Goal: Task Accomplishment & Management: Use online tool/utility

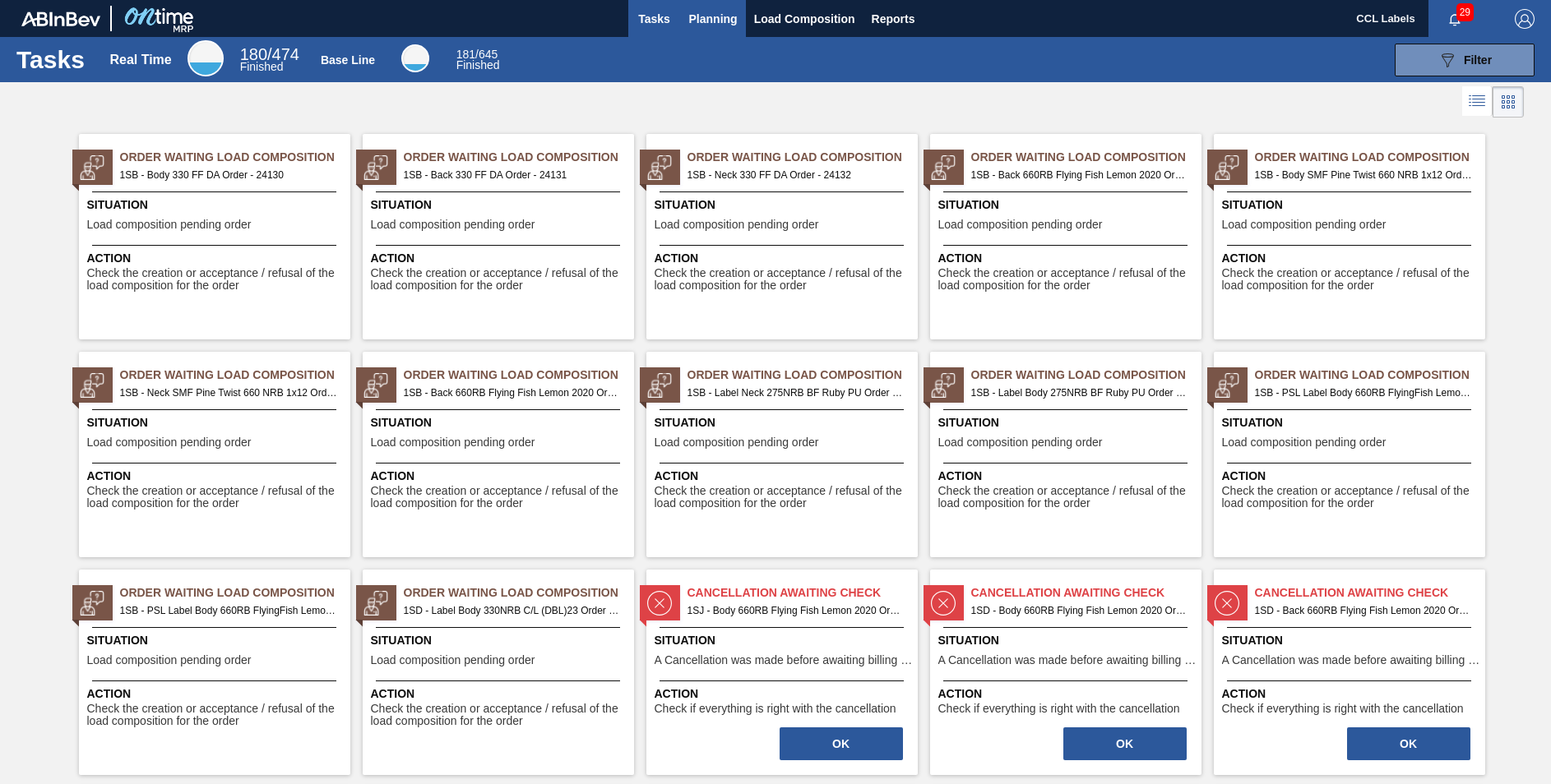
click at [709, 16] on span "Planning" at bounding box center [714, 18] width 48 height 19
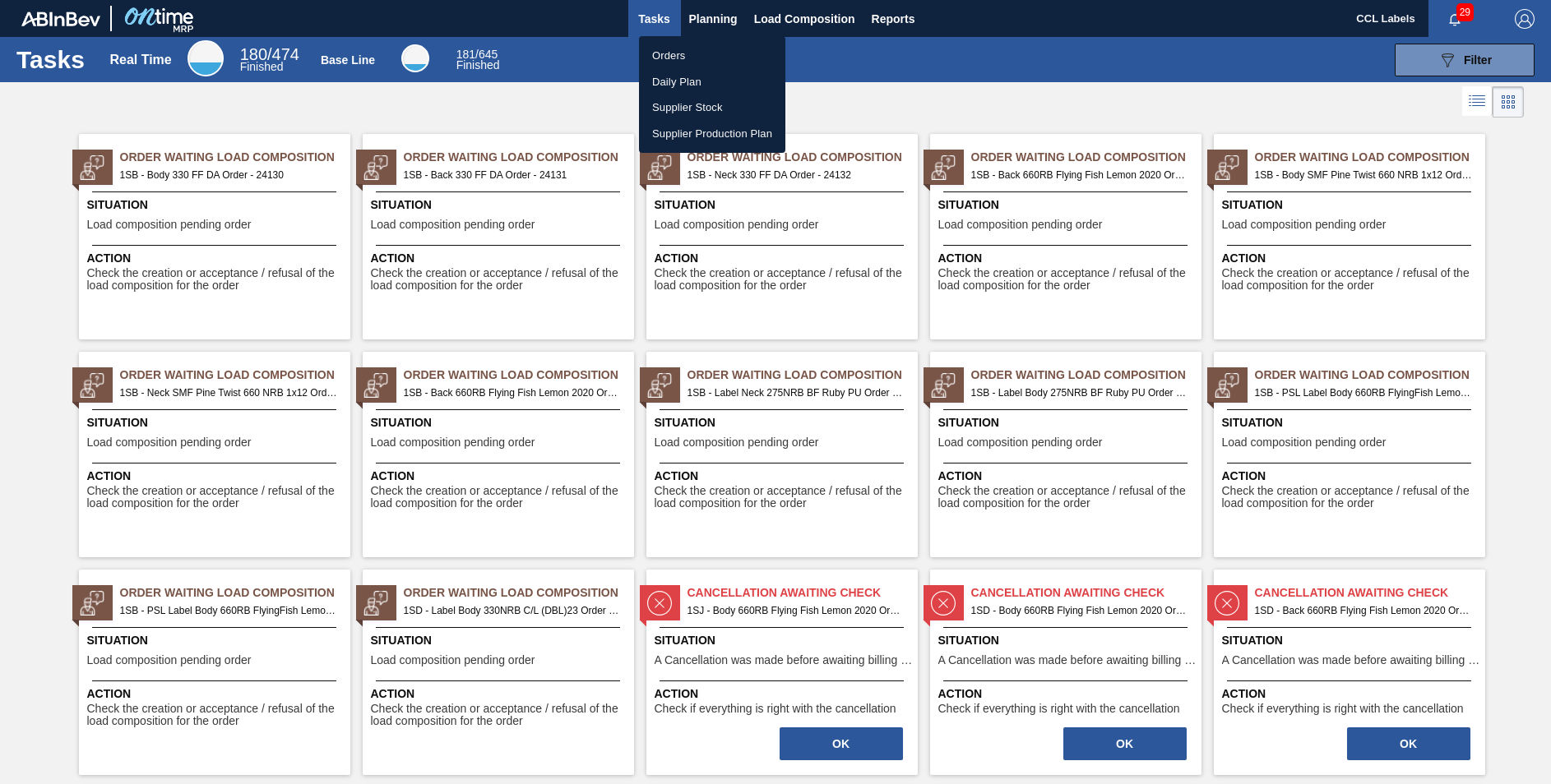
click at [662, 46] on li "Orders" at bounding box center [712, 55] width 146 height 26
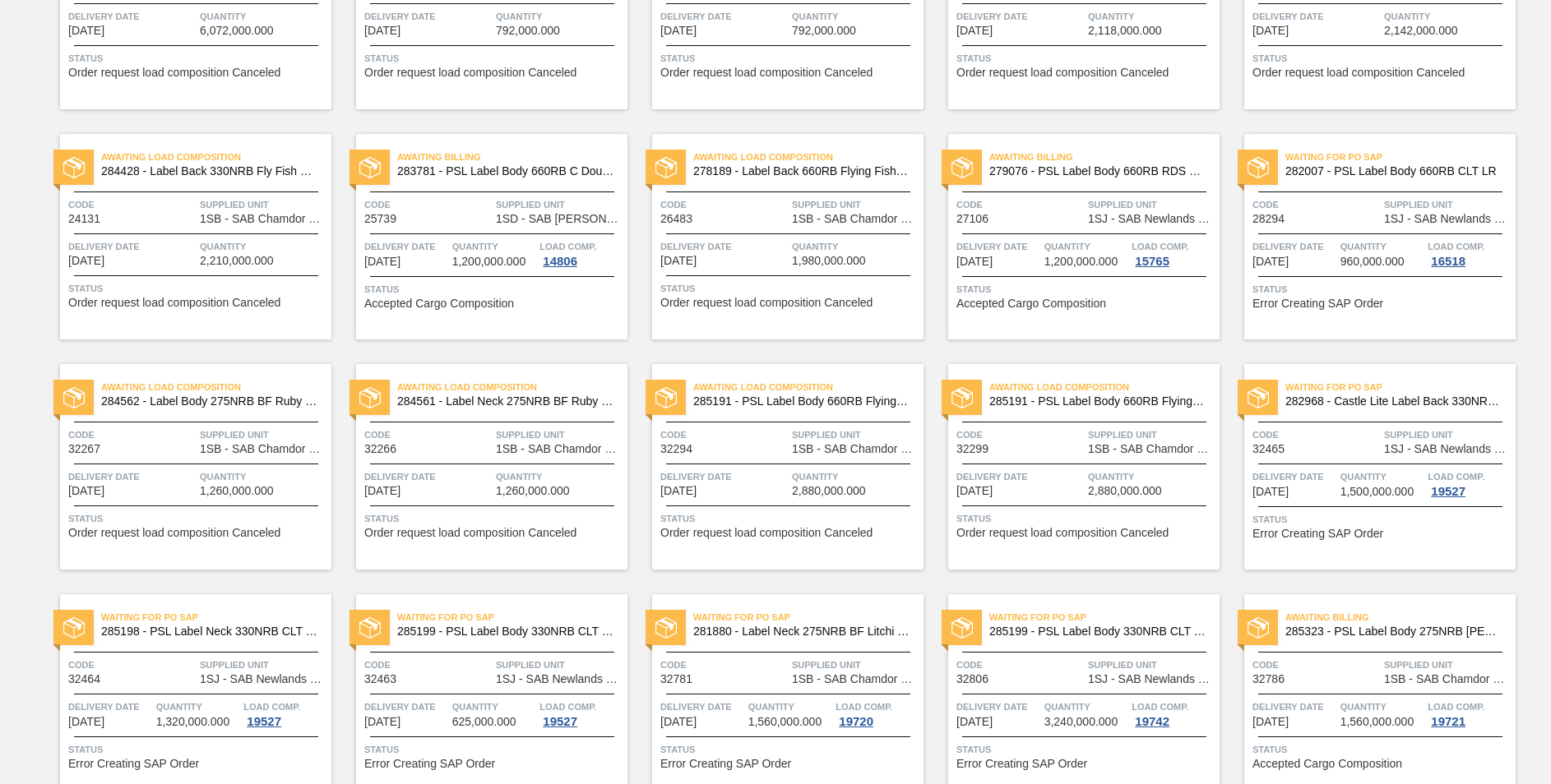
scroll to position [554, 0]
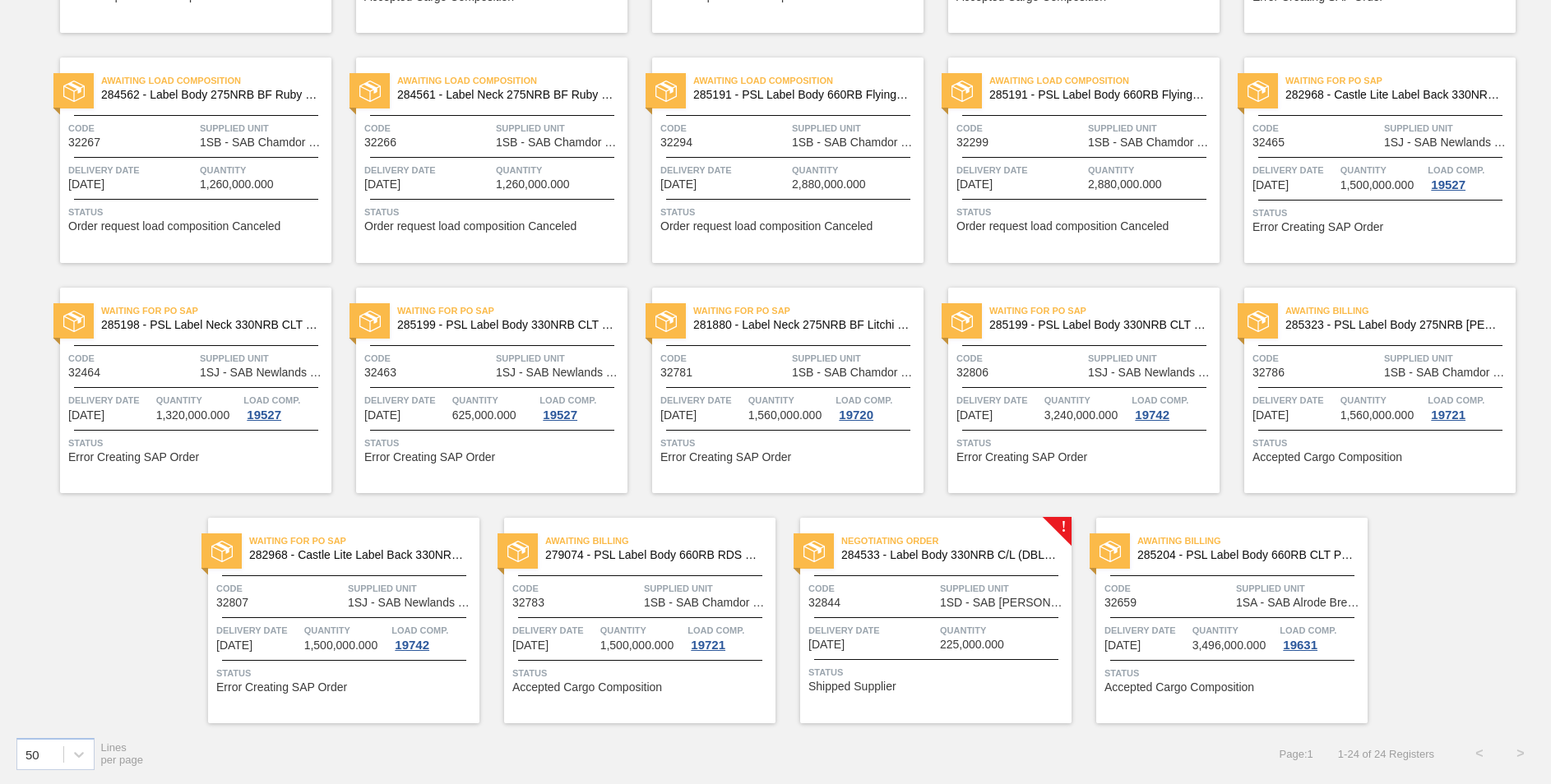
click at [992, 556] on span "284533 - Label Body 330NRB C/L (DBL)23" at bounding box center [950, 555] width 217 height 13
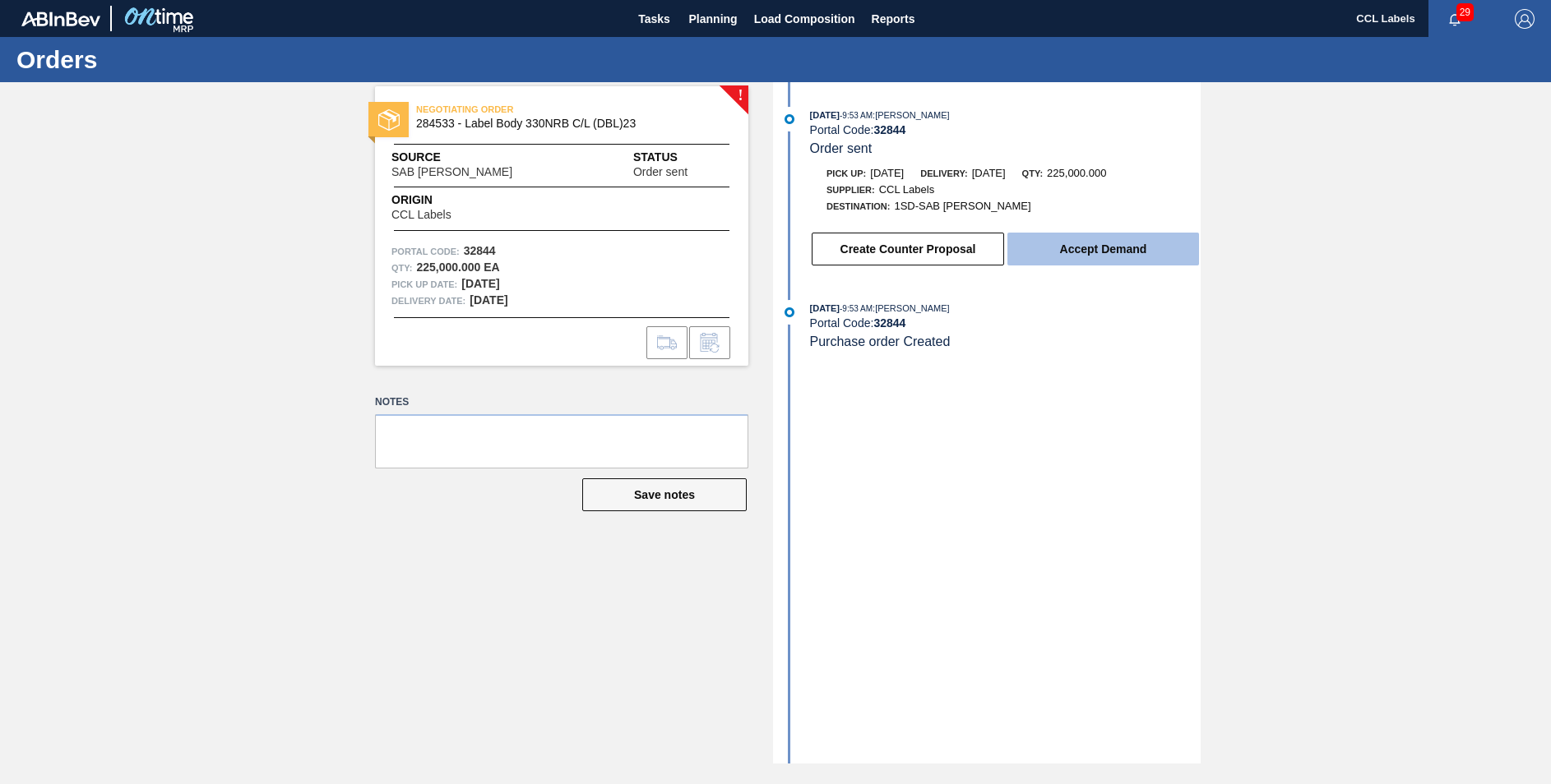
click at [1103, 240] on button "Accept Demand" at bounding box center [1103, 249] width 192 height 33
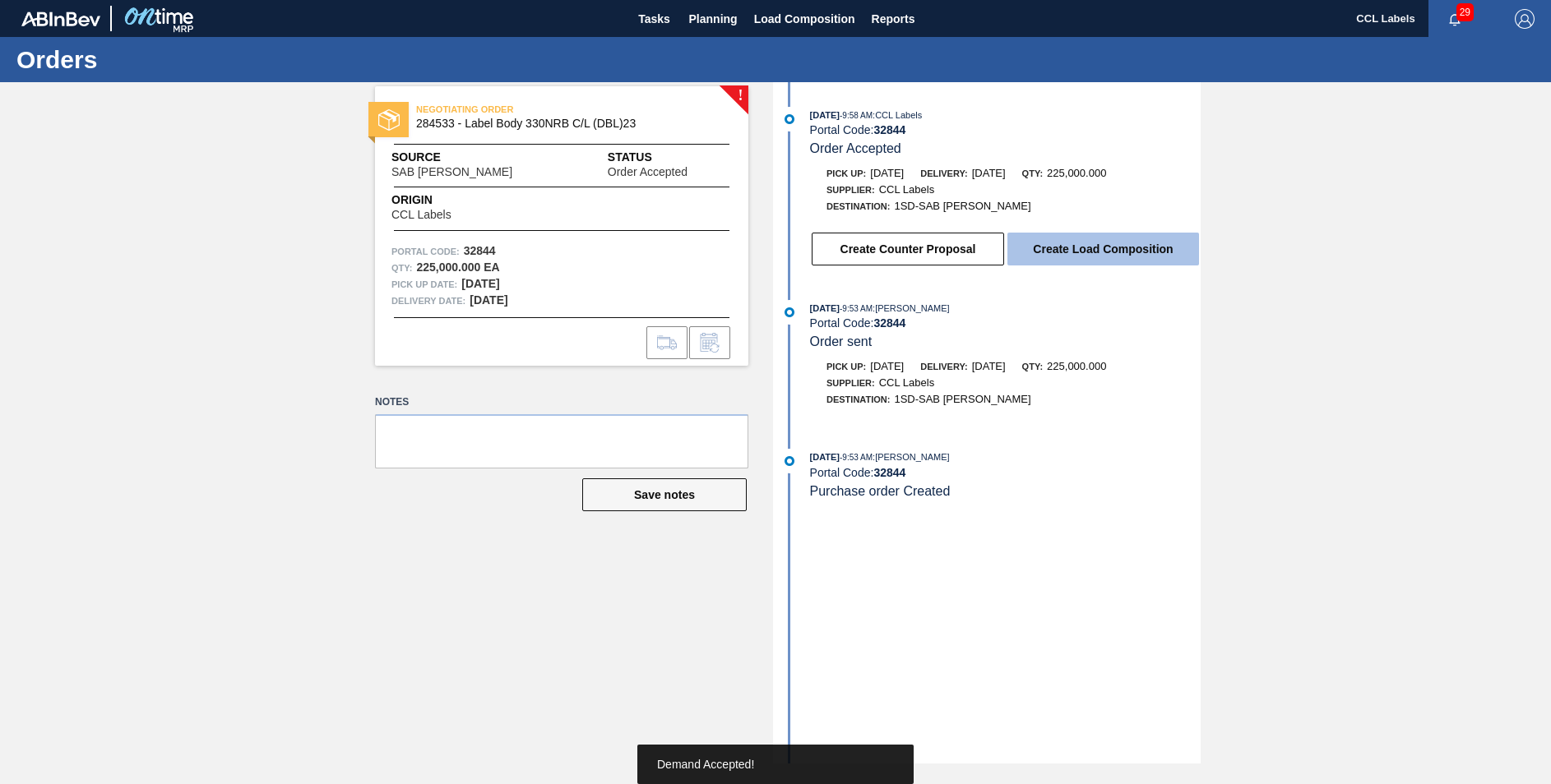
click at [1138, 243] on button "Create Load Composition" at bounding box center [1103, 249] width 192 height 33
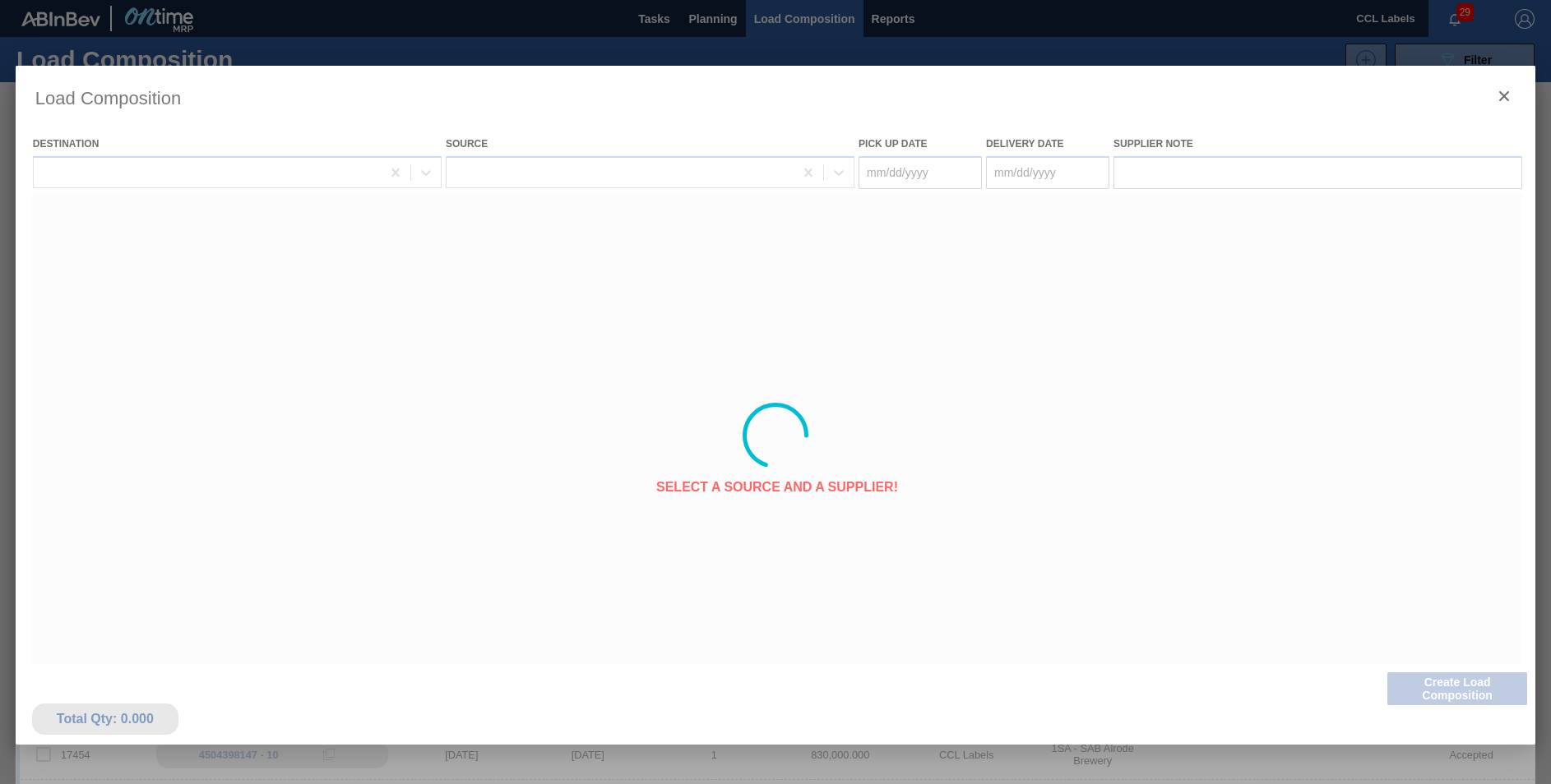
type Date "[DATE]"
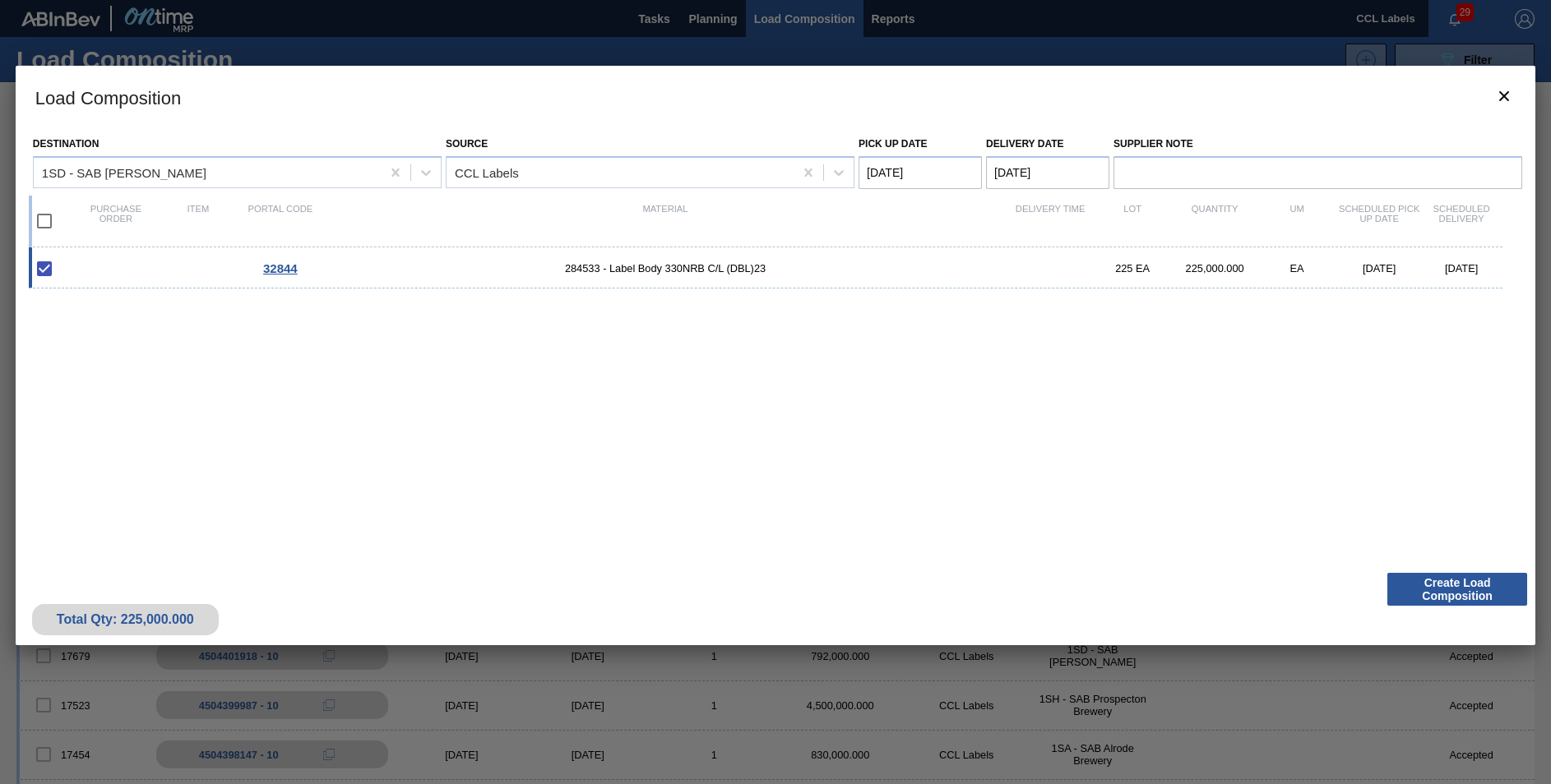
click at [1014, 169] on Date "[DATE]" at bounding box center [1047, 172] width 123 height 33
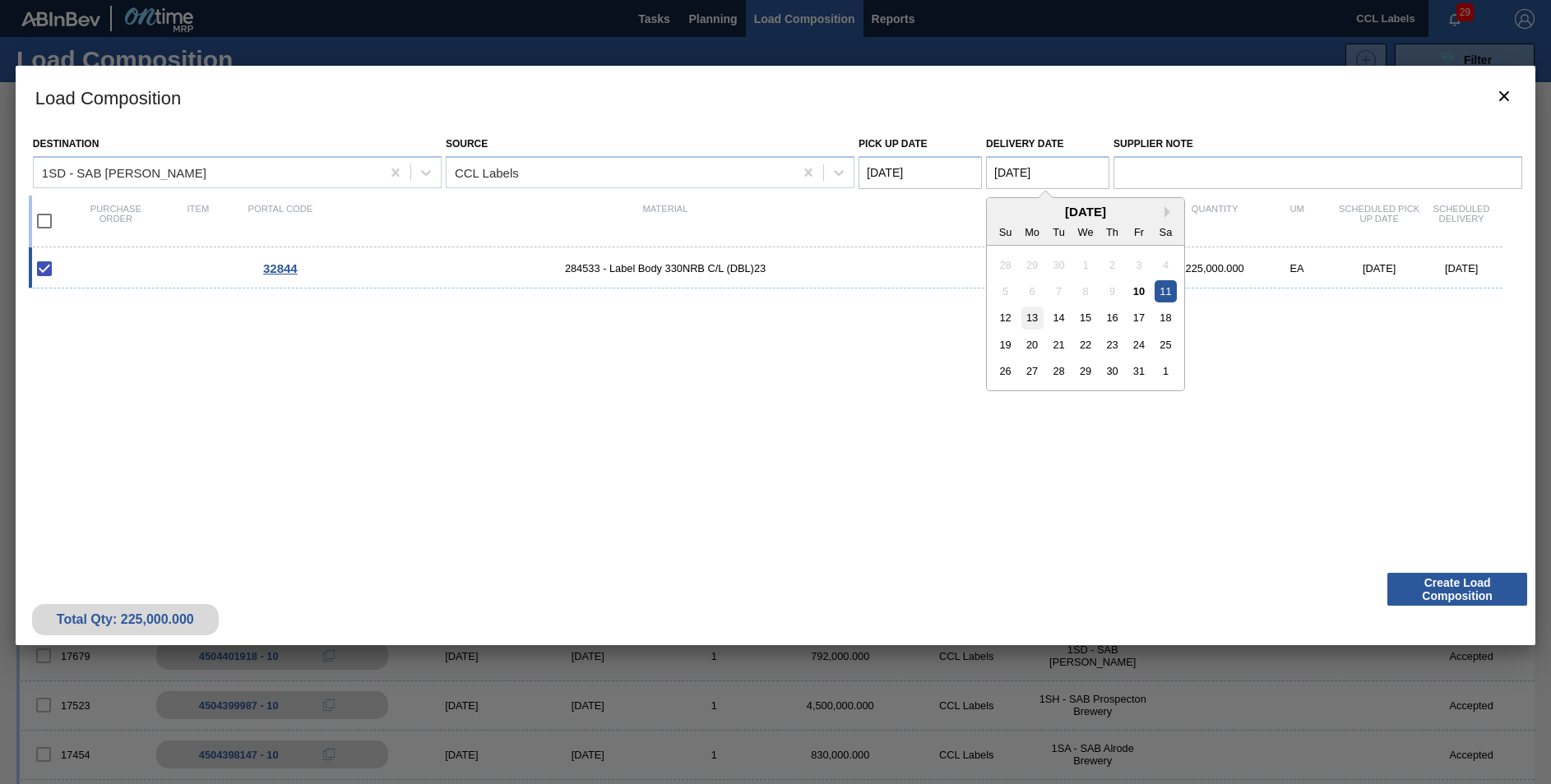
click at [1037, 317] on div "13" at bounding box center [1032, 317] width 22 height 22
type Date "[DATE]"
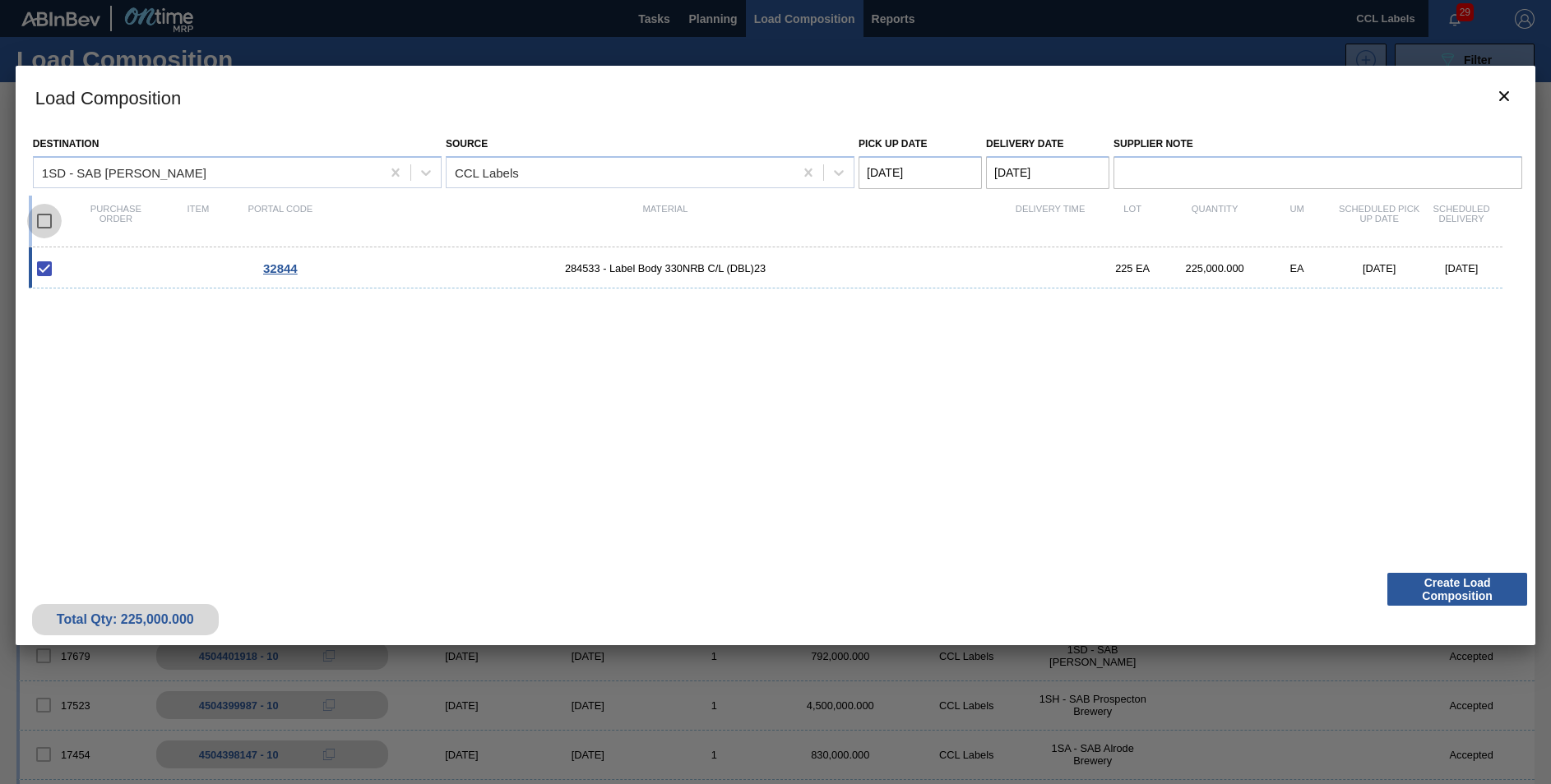
click at [38, 214] on input "checkbox" at bounding box center [45, 222] width 35 height 35
checkbox input "true"
click at [1018, 169] on Date "[DATE]" at bounding box center [1047, 172] width 123 height 33
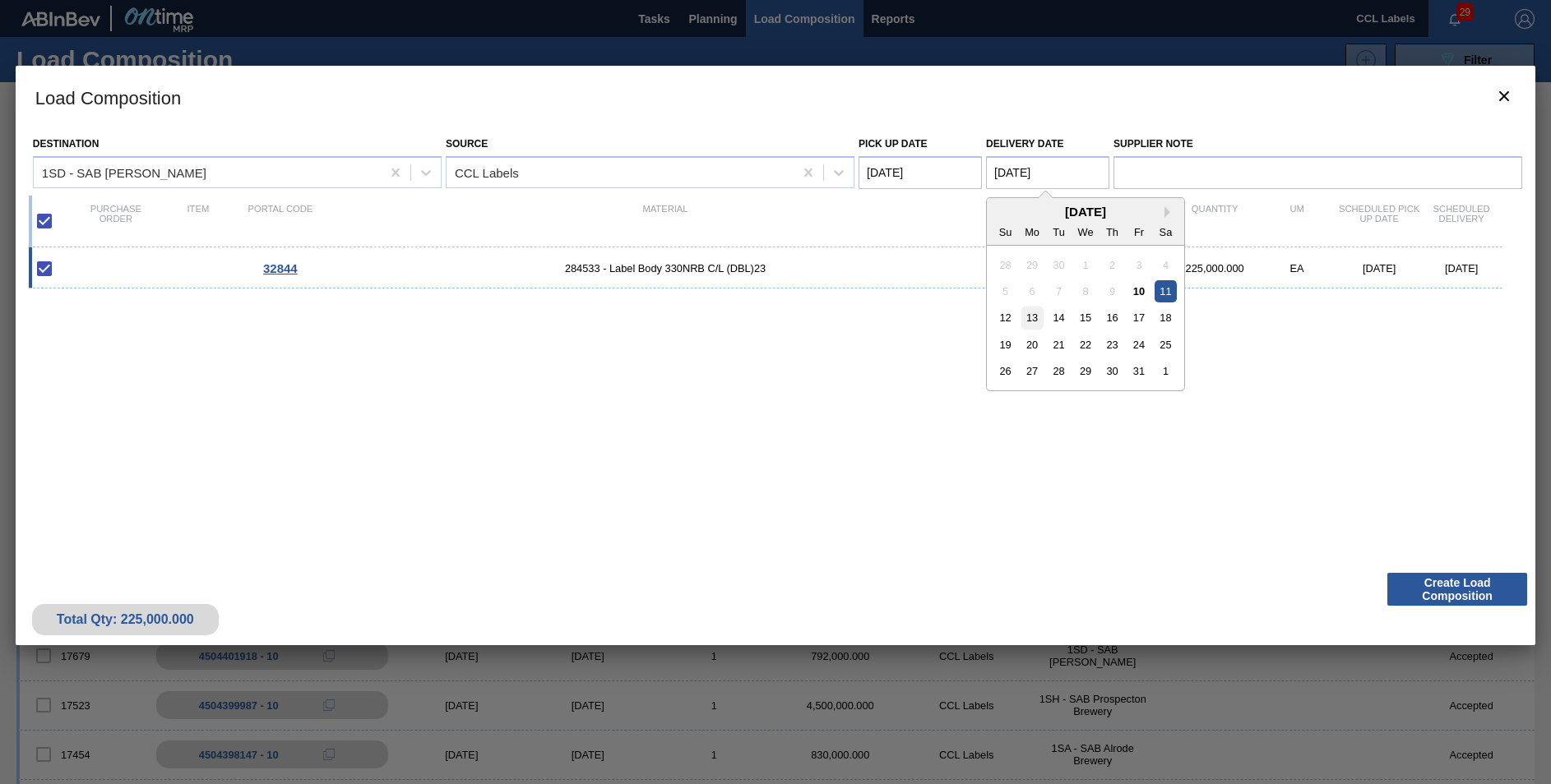
click at [1030, 316] on div "13" at bounding box center [1032, 317] width 22 height 22
type Date "[DATE]"
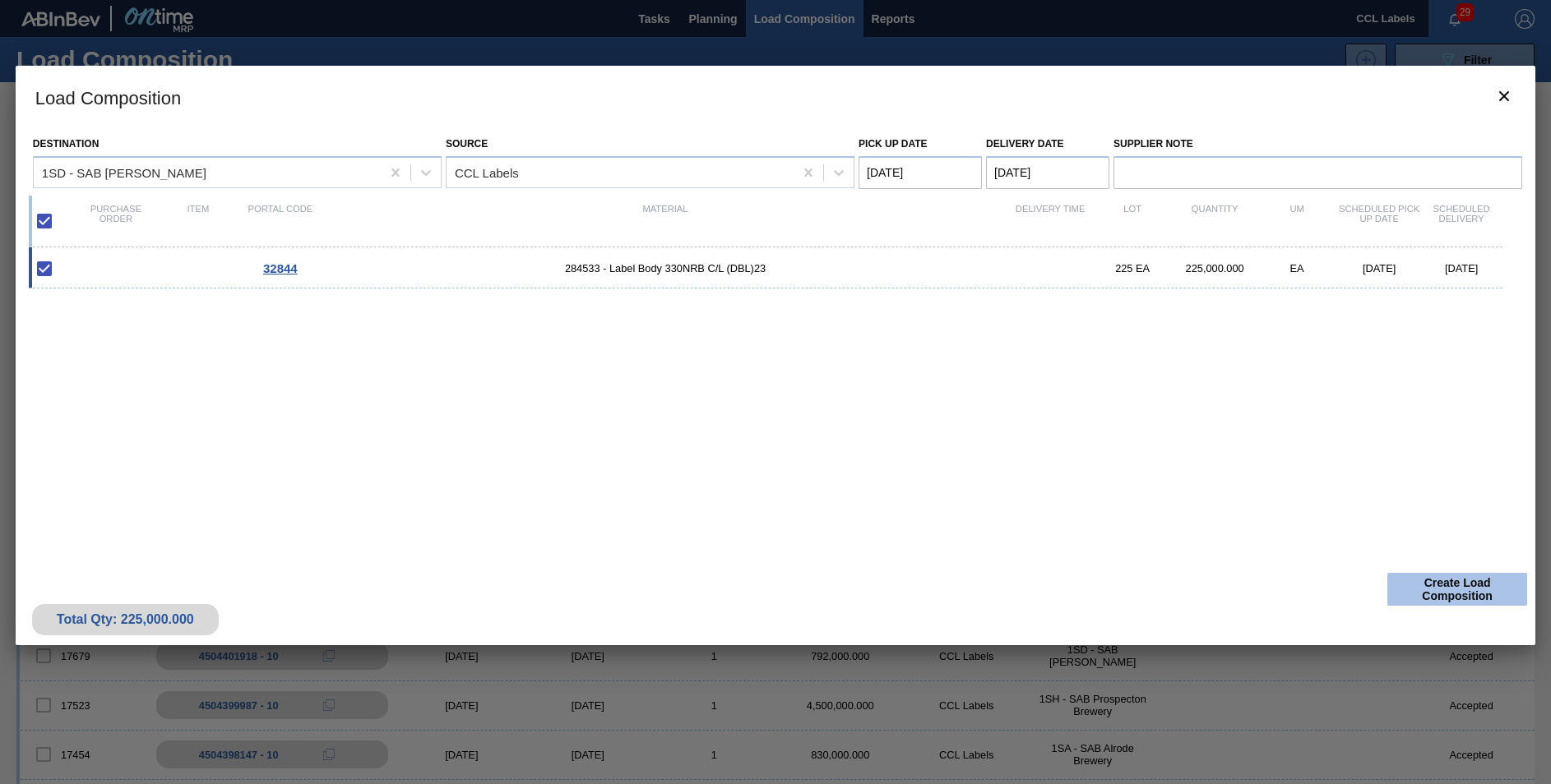
click at [1427, 578] on button "Create Load Composition" at bounding box center [1457, 589] width 139 height 33
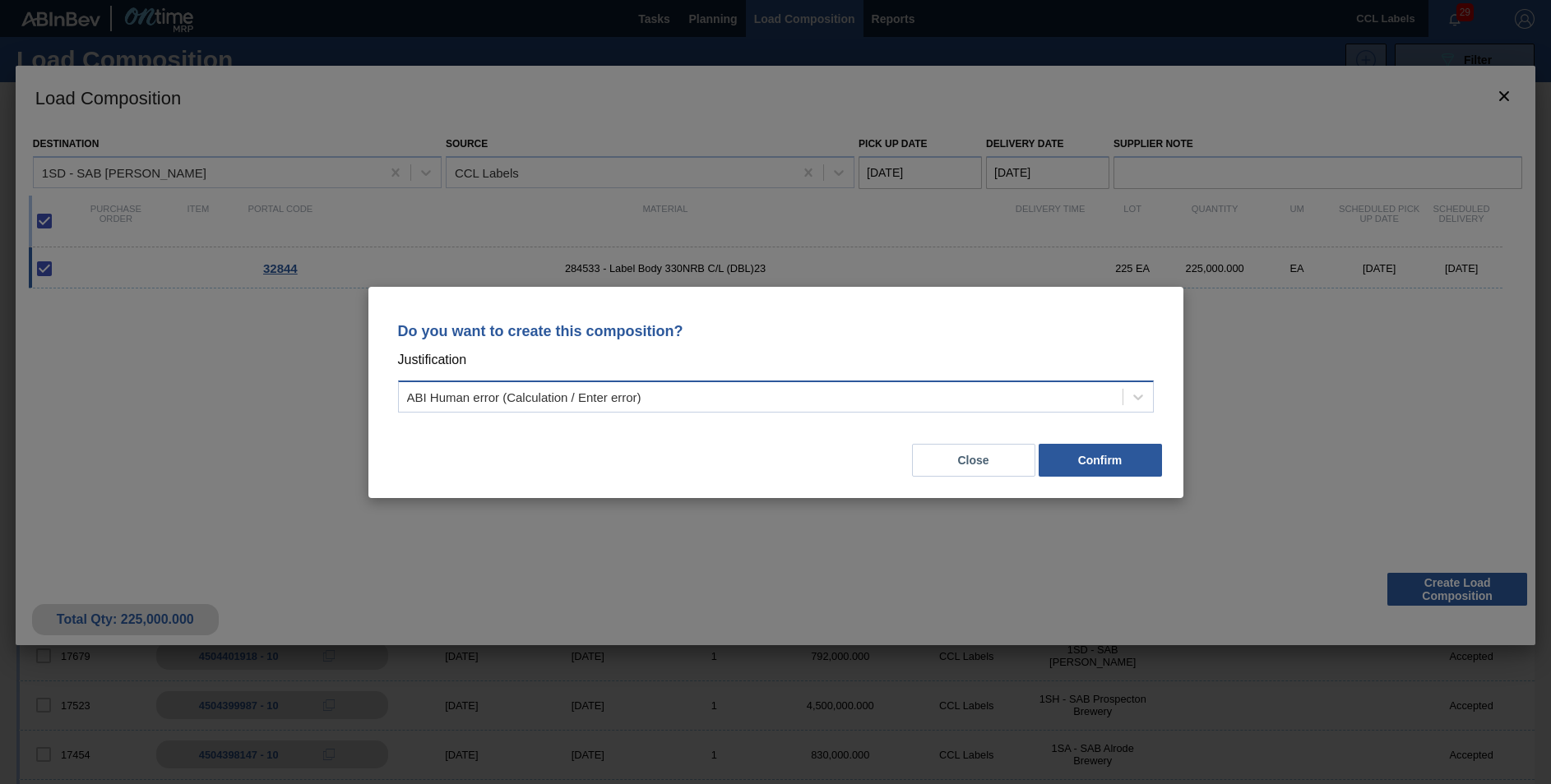
click at [682, 396] on div "ABI Human error (Calculation / Enter error)" at bounding box center [760, 396] width 723 height 24
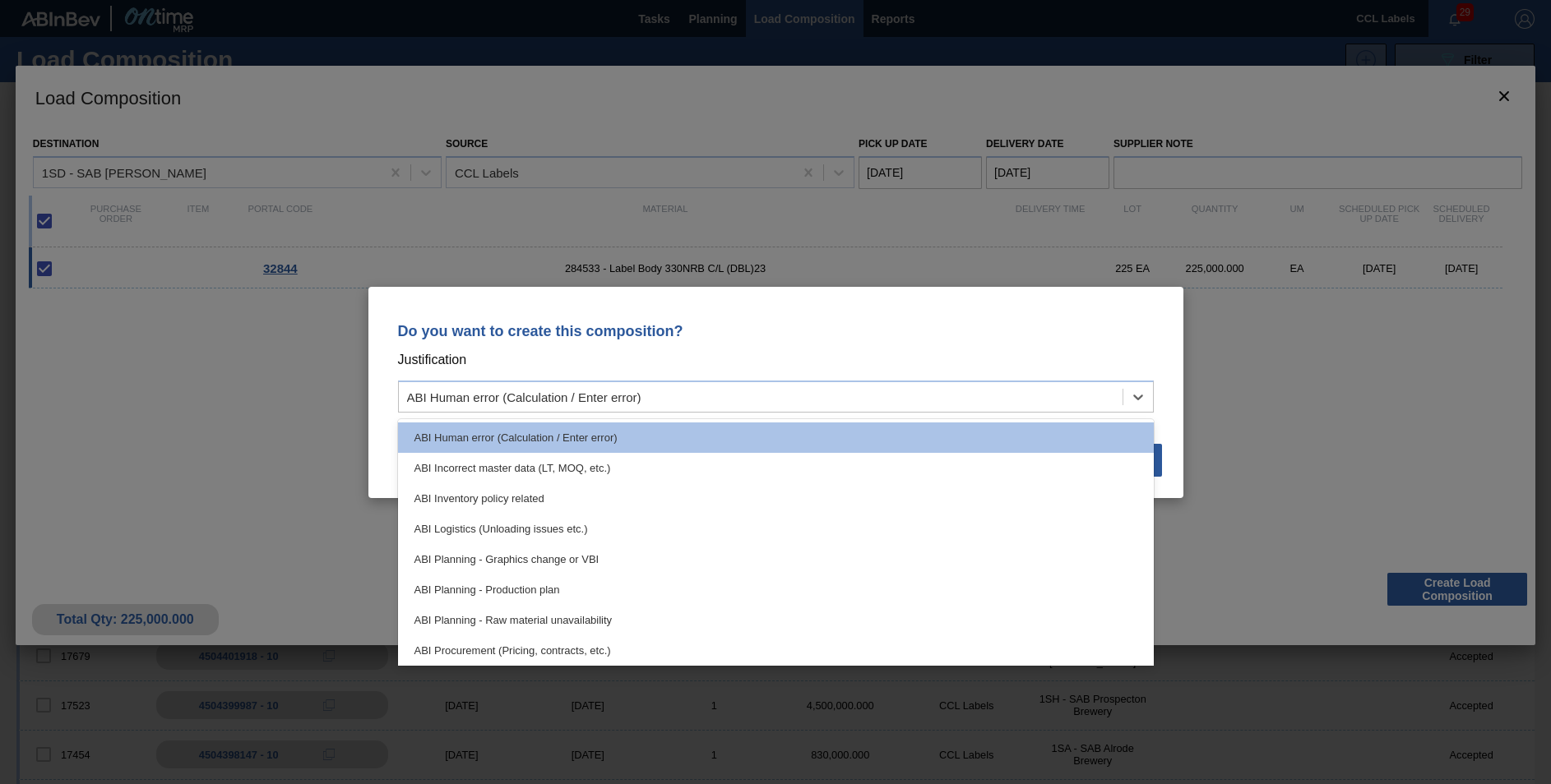
drag, startPoint x: 530, startPoint y: 586, endPoint x: 806, endPoint y: 540, distance: 279.8
click at [531, 586] on div "ABI Planning - Production plan" at bounding box center [776, 589] width 756 height 30
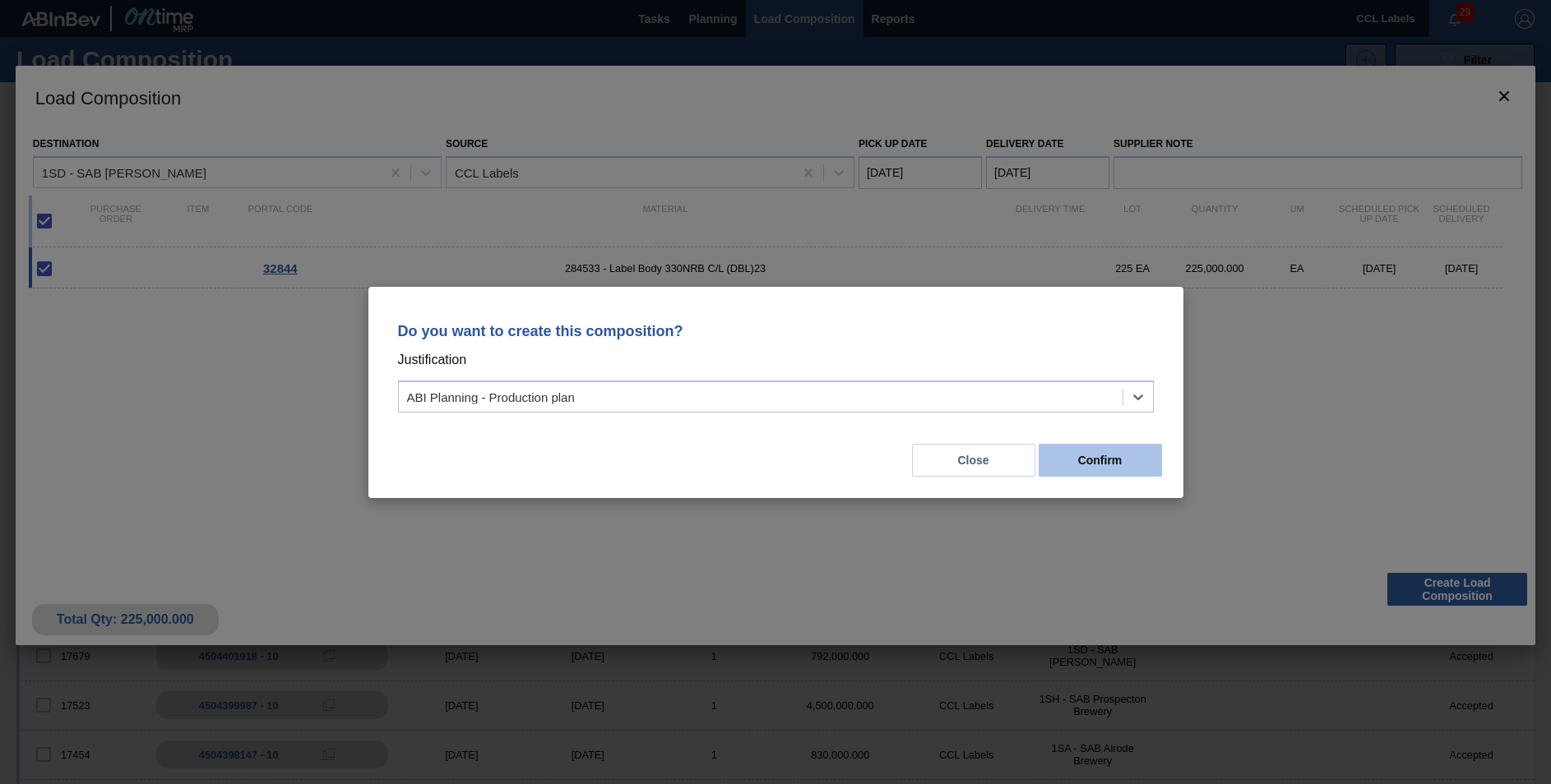
click at [1077, 456] on button "Confirm" at bounding box center [1100, 461] width 123 height 33
